Goal: Task Accomplishment & Management: Manage account settings

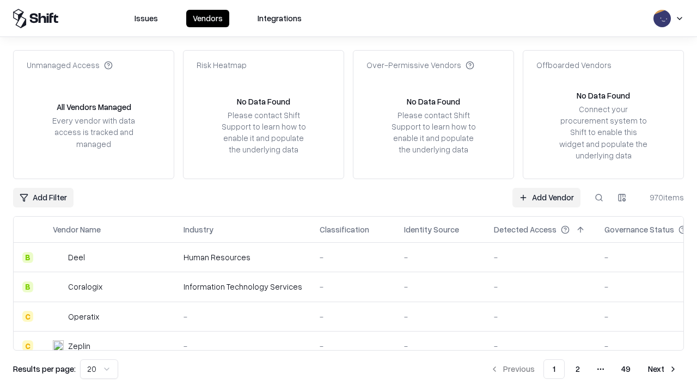
click at [546, 197] on link "Add Vendor" at bounding box center [546, 198] width 68 height 20
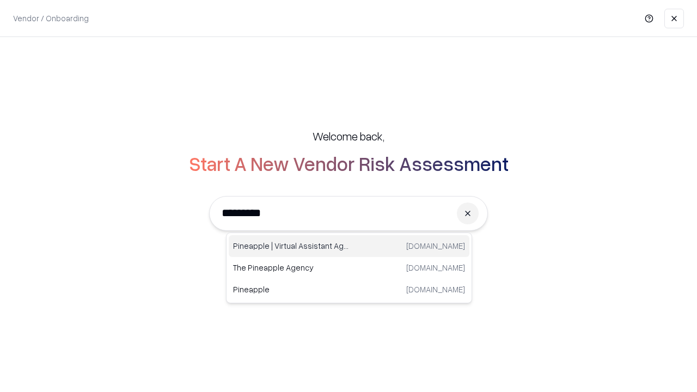
click at [349, 246] on div "Pineapple | Virtual Assistant Agency [DOMAIN_NAME]" at bounding box center [349, 246] width 241 height 22
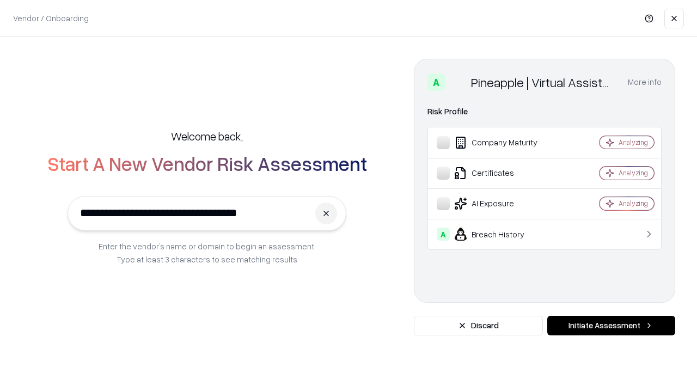
type input "**********"
click at [611, 325] on button "Initiate Assessment" at bounding box center [611, 326] width 128 height 20
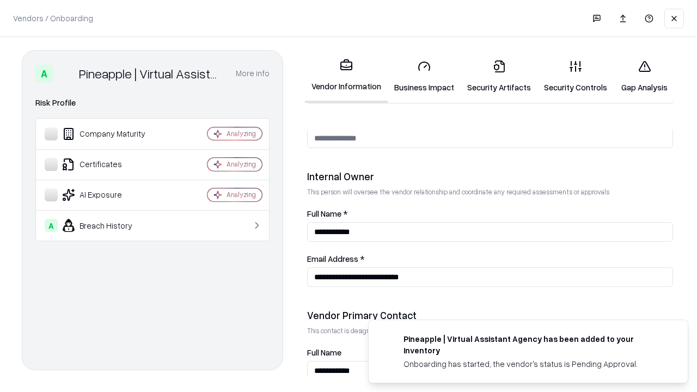
scroll to position [564, 0]
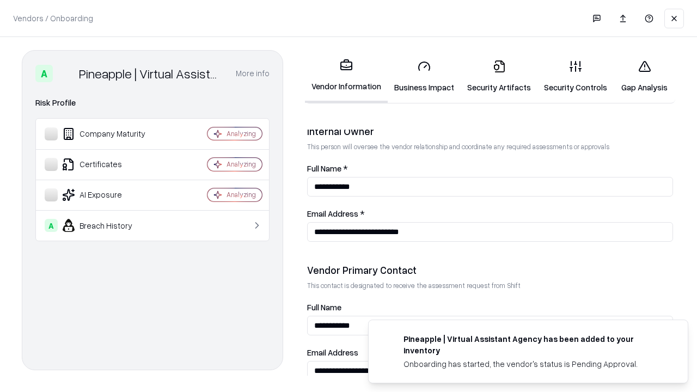
click at [424, 76] on link "Business Impact" at bounding box center [423, 76] width 73 height 51
click at [499, 76] on link "Security Artifacts" at bounding box center [498, 76] width 77 height 51
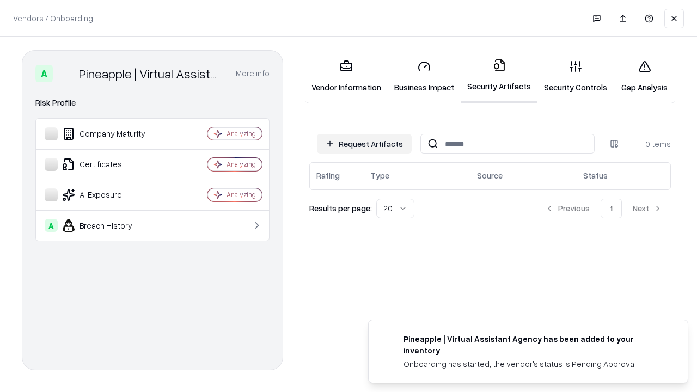
click at [364, 144] on button "Request Artifacts" at bounding box center [364, 144] width 95 height 20
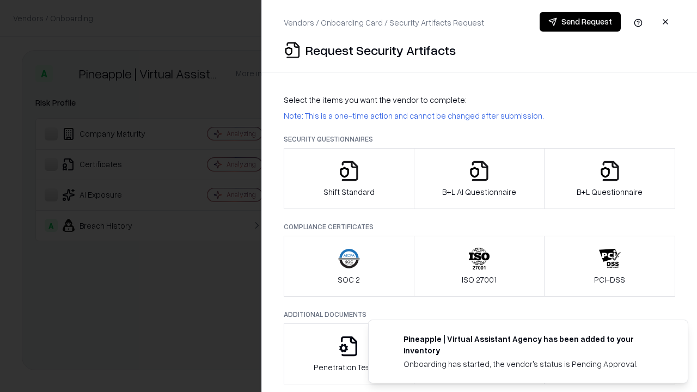
click at [348, 179] on icon "button" at bounding box center [349, 171] width 22 height 22
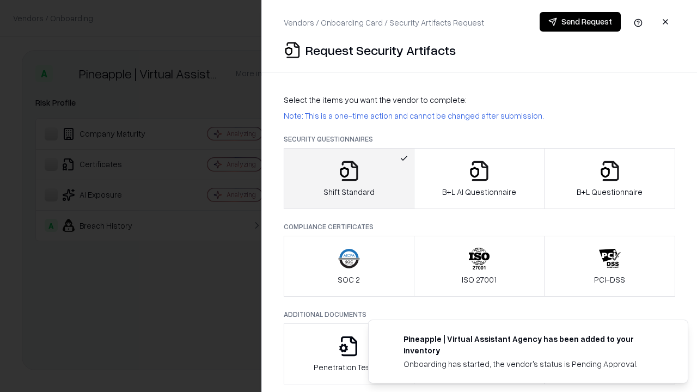
click at [580, 22] on button "Send Request" at bounding box center [579, 22] width 81 height 20
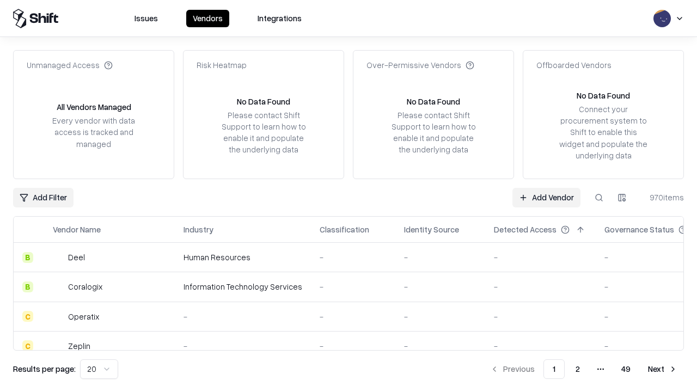
click at [599, 197] on button at bounding box center [599, 198] width 20 height 20
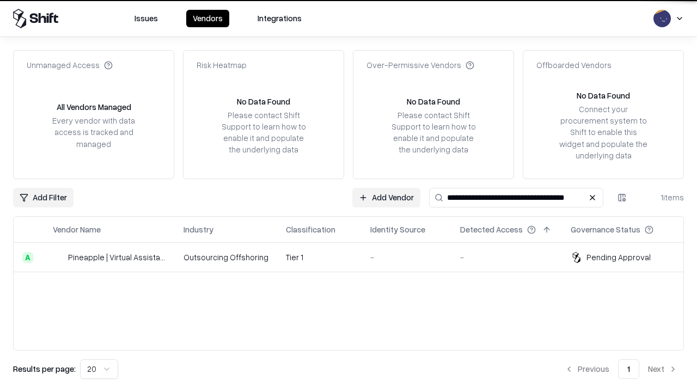
type input "**********"
click at [355, 257] on td "Tier 1" at bounding box center [319, 257] width 84 height 29
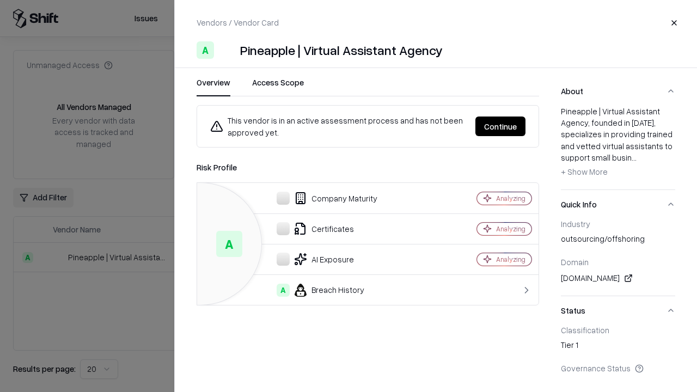
click at [500, 126] on button "Continue" at bounding box center [500, 126] width 50 height 20
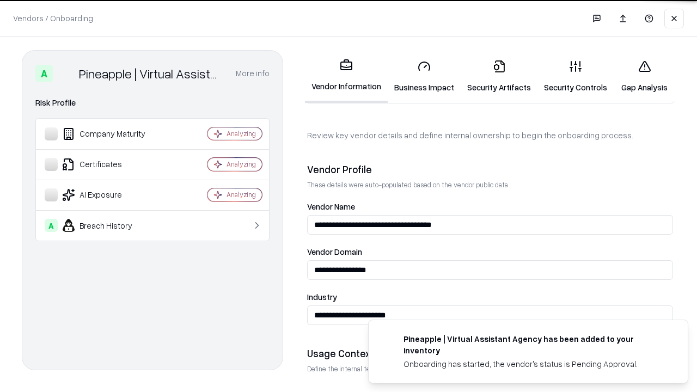
click at [499, 76] on link "Security Artifacts" at bounding box center [498, 76] width 77 height 51
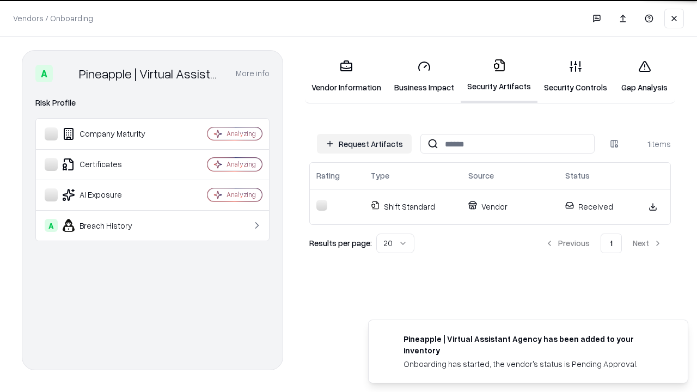
click at [644, 76] on link "Gap Analysis" at bounding box center [643, 76] width 61 height 51
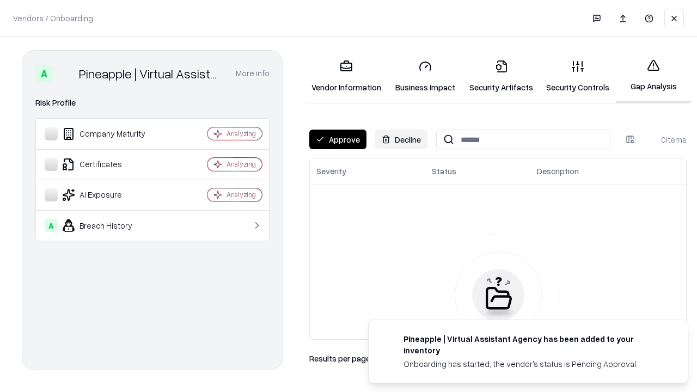
click at [337, 139] on button "Approve" at bounding box center [337, 140] width 57 height 20
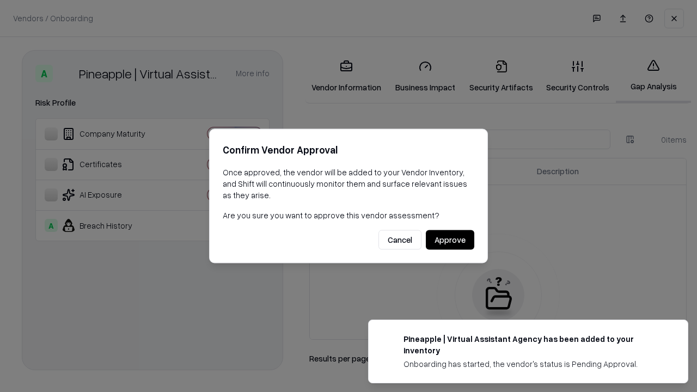
click at [450, 239] on button "Approve" at bounding box center [450, 240] width 48 height 20
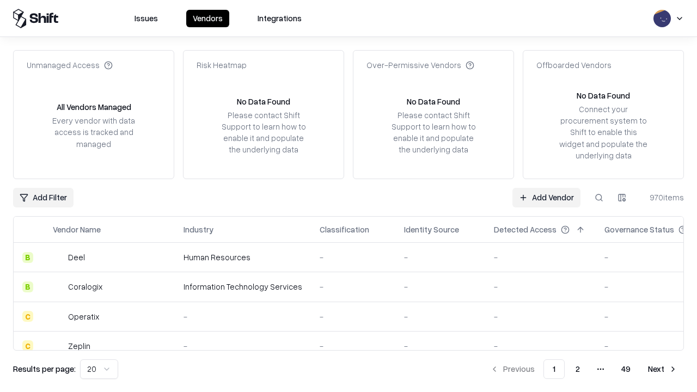
type input "**********"
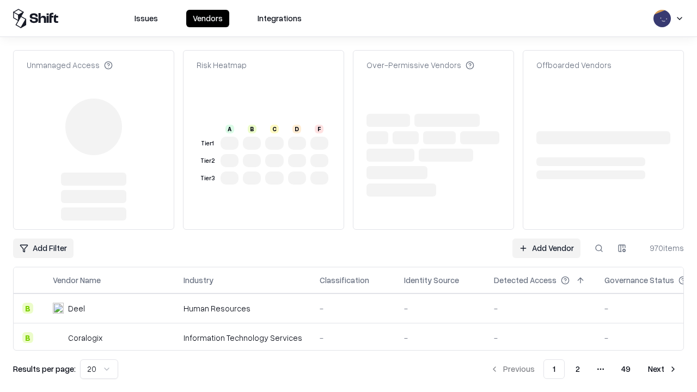
click at [546, 248] on link "Add Vendor" at bounding box center [546, 248] width 68 height 20
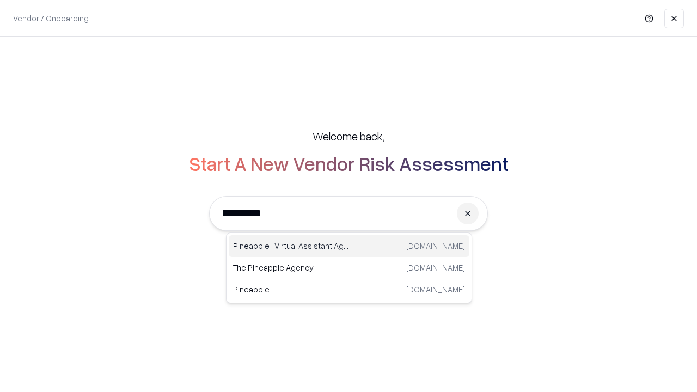
click at [349, 246] on div "Pineapple | Virtual Assistant Agency [DOMAIN_NAME]" at bounding box center [349, 246] width 241 height 22
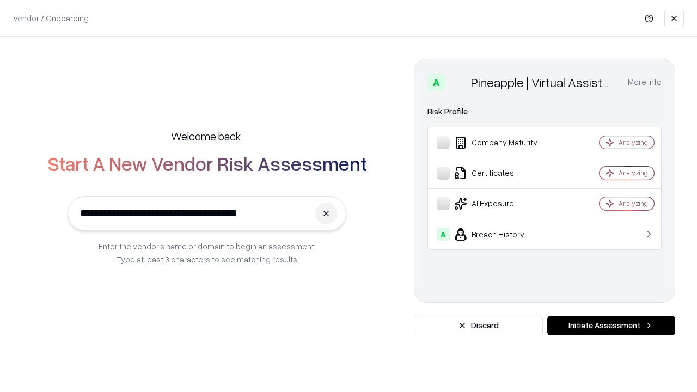
type input "**********"
click at [611, 325] on button "Initiate Assessment" at bounding box center [611, 326] width 128 height 20
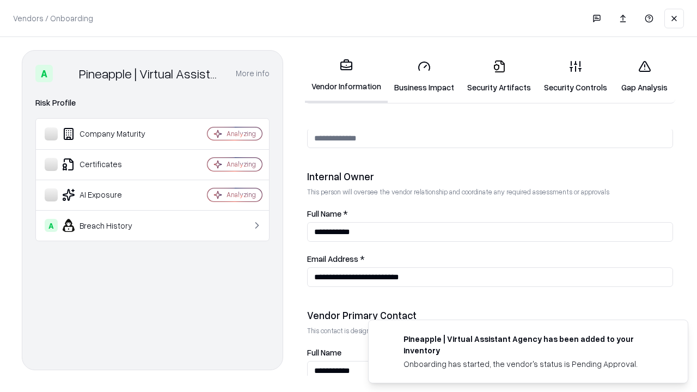
scroll to position [564, 0]
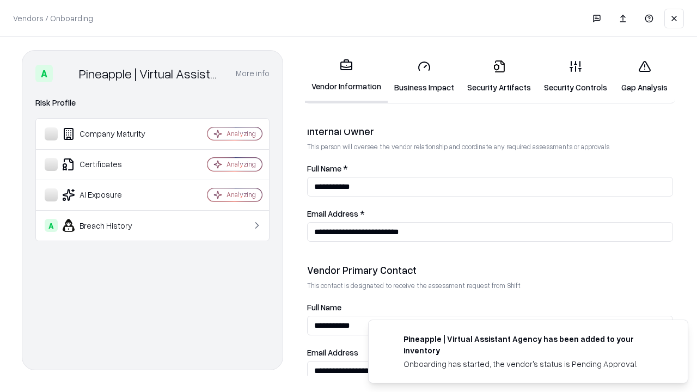
click at [644, 76] on link "Gap Analysis" at bounding box center [643, 76] width 61 height 51
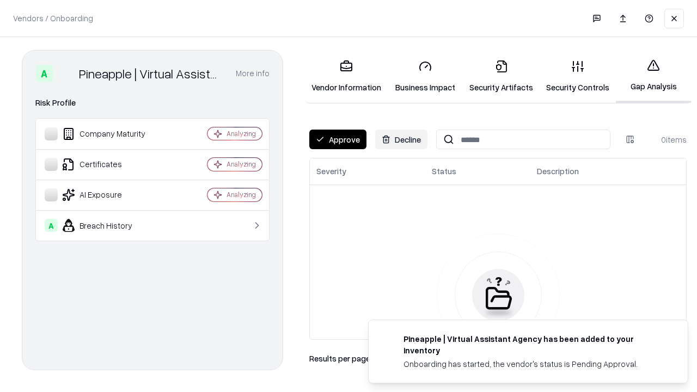
click at [337, 139] on button "Approve" at bounding box center [337, 140] width 57 height 20
